Goal: Information Seeking & Learning: Learn about a topic

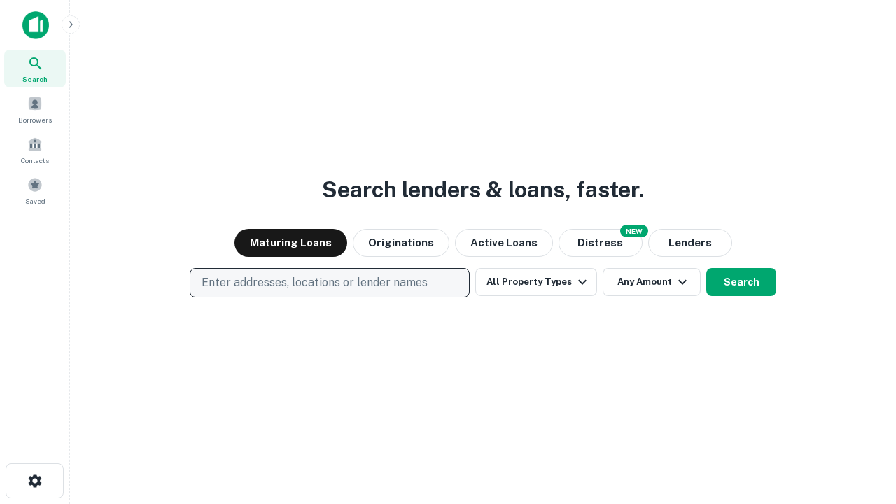
click at [329, 283] on p "Enter addresses, locations or lender names" at bounding box center [315, 282] width 226 height 17
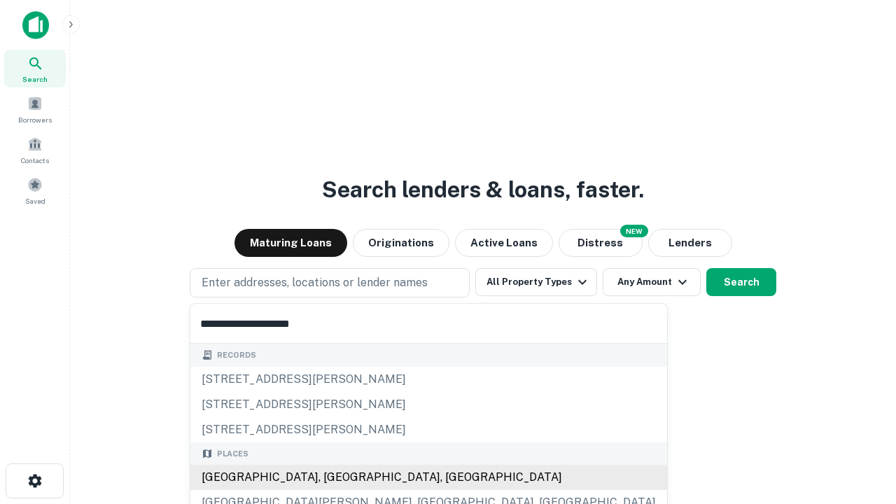
click at [335, 477] on div "[GEOGRAPHIC_DATA], [GEOGRAPHIC_DATA], [GEOGRAPHIC_DATA]" at bounding box center [428, 477] width 477 height 25
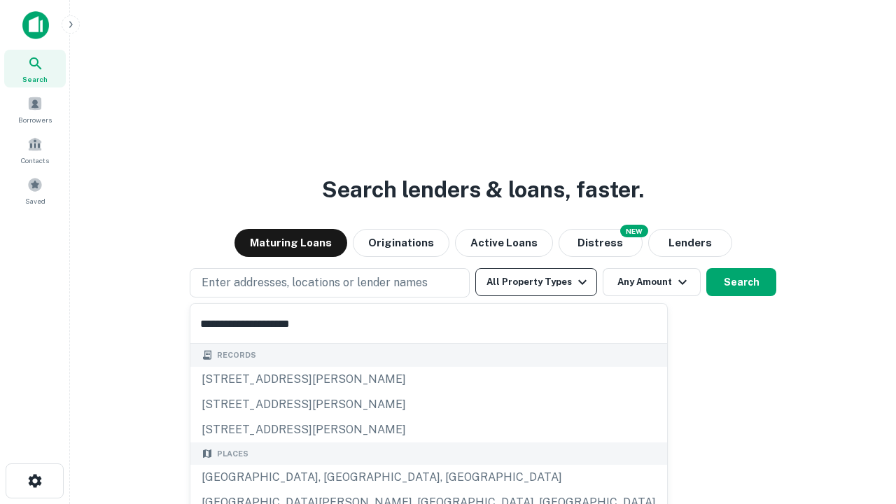
click at [536, 282] on button "All Property Types" at bounding box center [536, 282] width 122 height 28
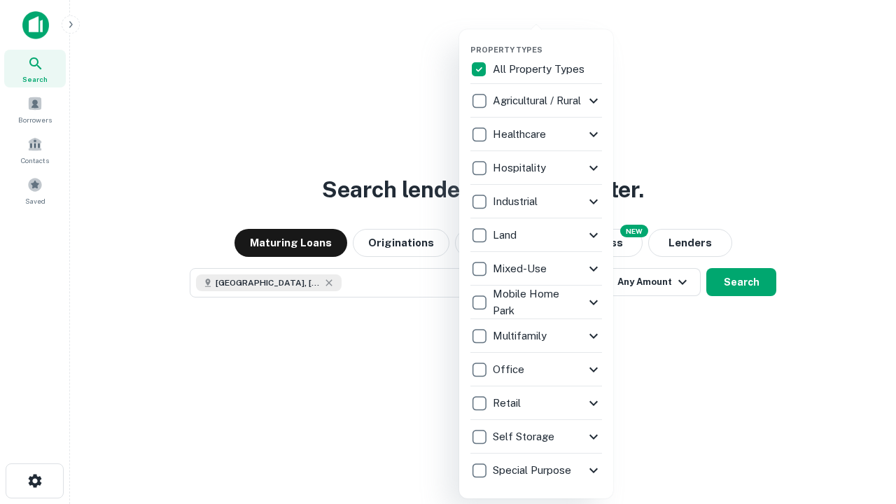
click at [547, 41] on button "button" at bounding box center [547, 41] width 154 height 1
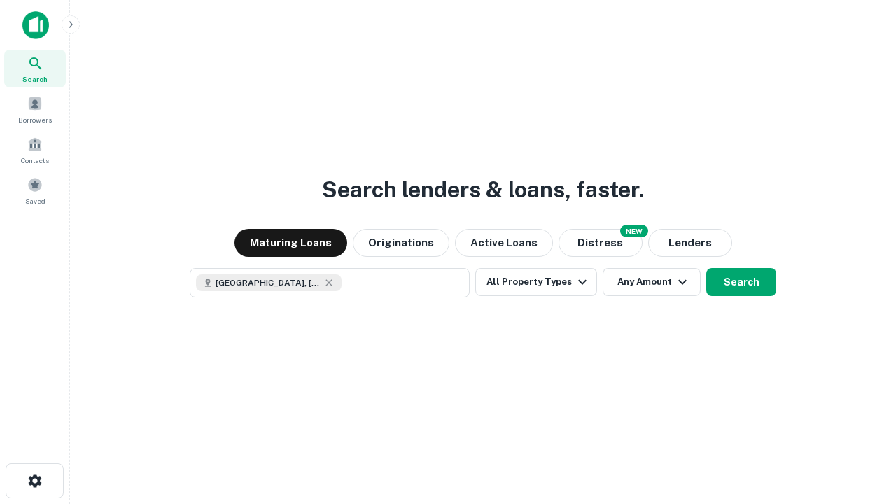
scroll to position [22, 0]
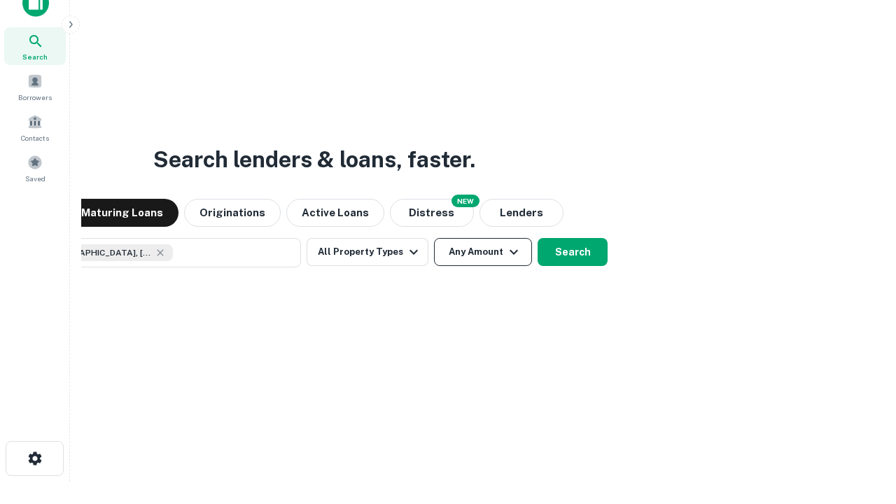
click at [434, 238] on button "Any Amount" at bounding box center [483, 252] width 98 height 28
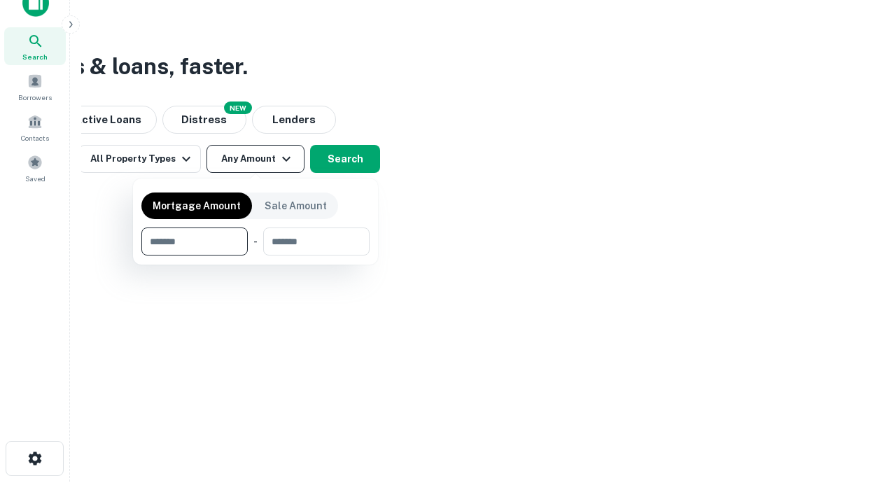
type input "*******"
click at [255, 255] on button "button" at bounding box center [255, 255] width 228 height 1
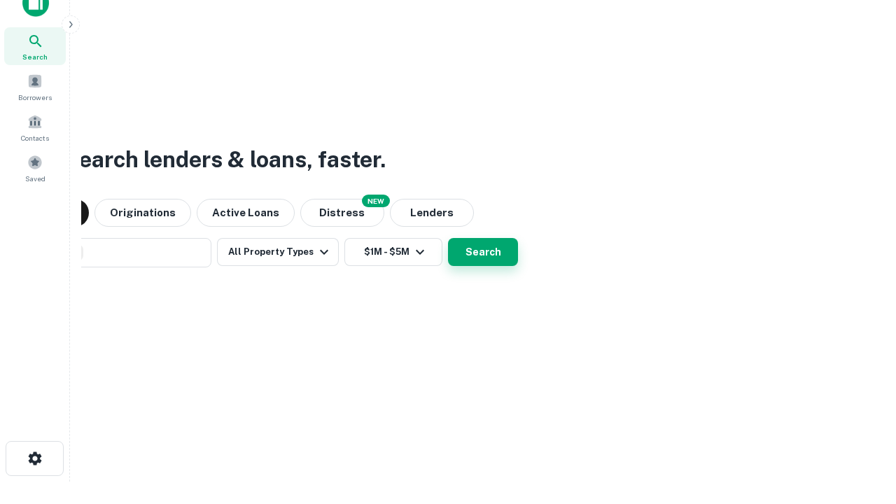
click at [448, 238] on button "Search" at bounding box center [483, 252] width 70 height 28
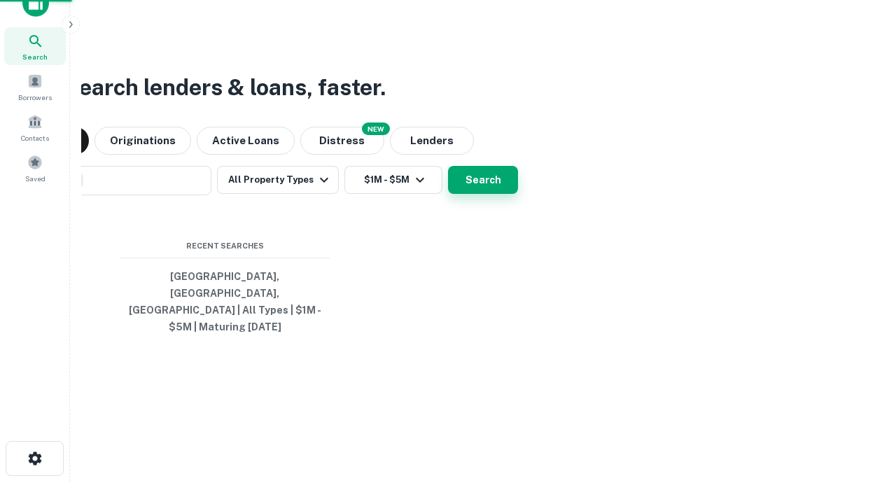
scroll to position [45, 396]
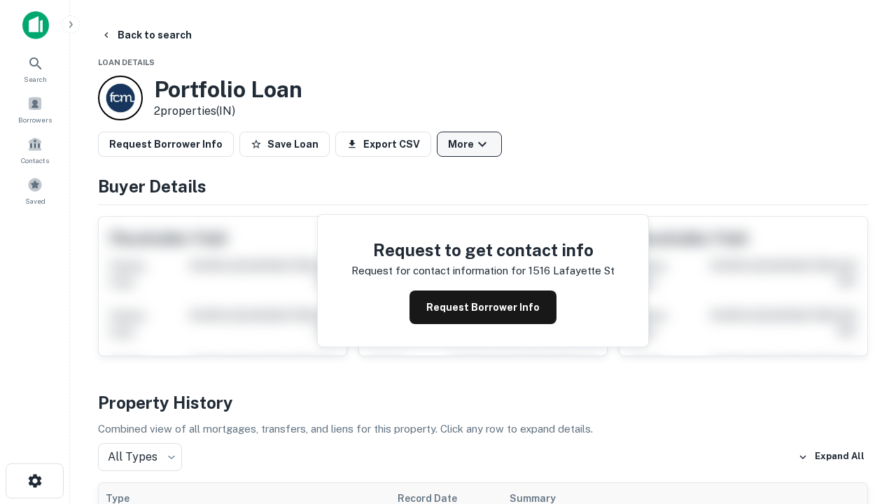
click at [469, 144] on button "More" at bounding box center [469, 144] width 65 height 25
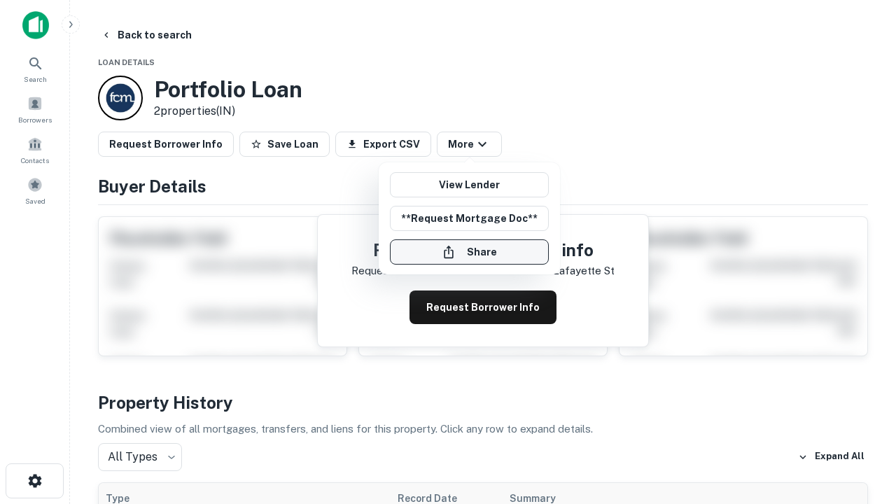
click at [469, 252] on button "Share" at bounding box center [469, 251] width 159 height 25
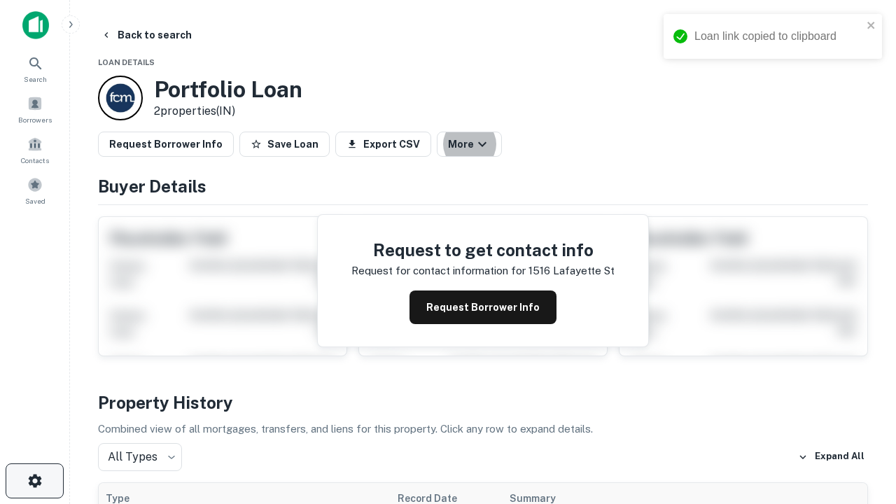
click at [34, 481] on icon "button" at bounding box center [35, 480] width 17 height 17
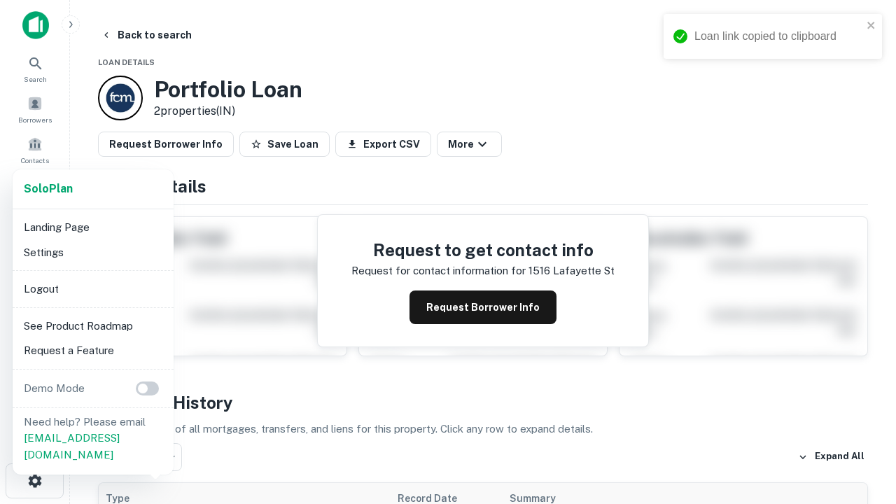
click at [92, 288] on li "Logout" at bounding box center [93, 288] width 150 height 25
